Goal: Obtain resource: Obtain resource

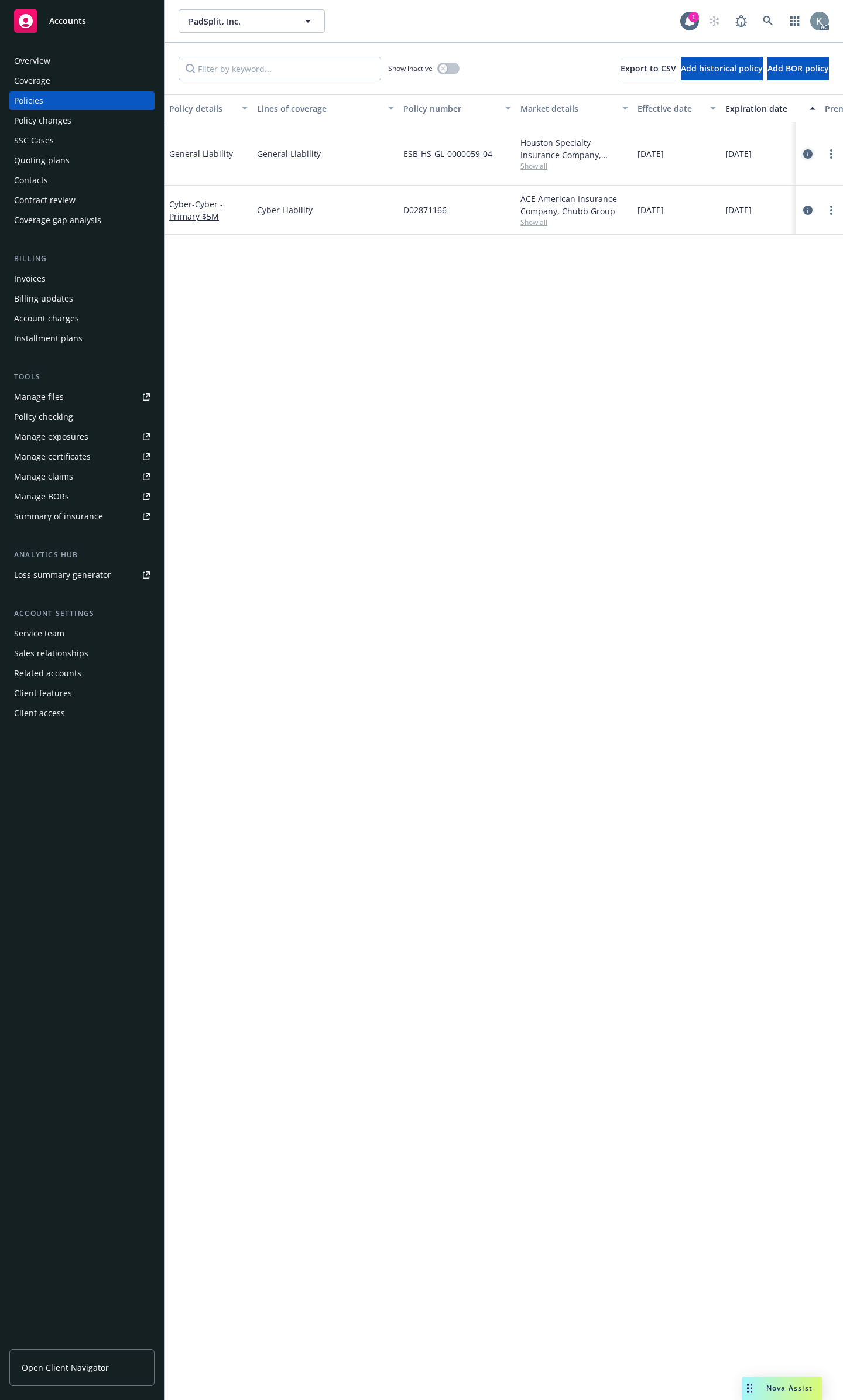
click at [749, 149] on icon "circleInformation" at bounding box center [808, 154] width 9 height 9
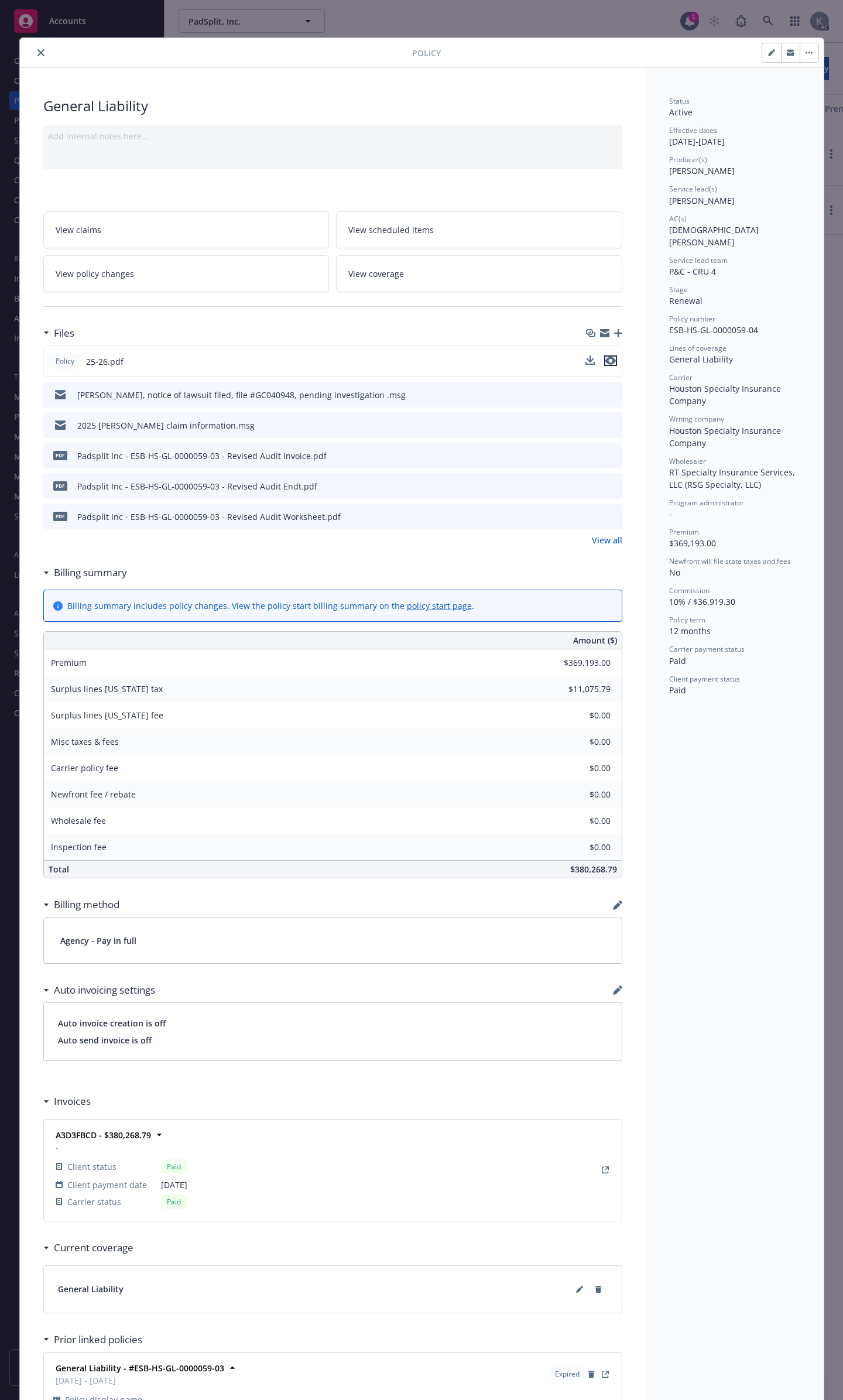
click at [610, 356] on icon "preview file" at bounding box center [610, 360] width 11 height 8
